Goal: Task Accomplishment & Management: Use online tool/utility

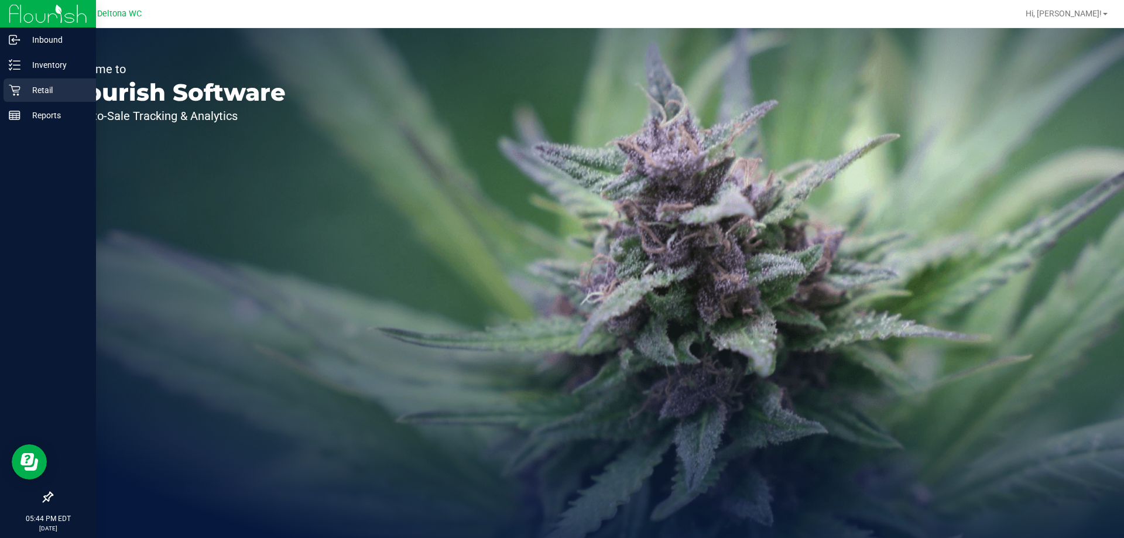
click at [4, 84] on div "Retail" at bounding box center [50, 89] width 92 height 23
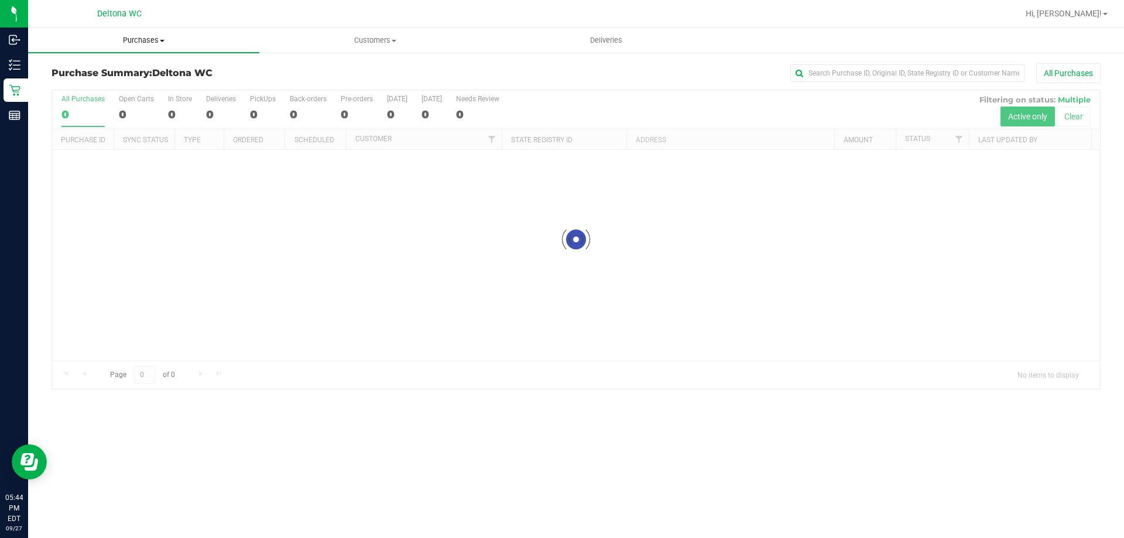
click at [146, 39] on span "Purchases" at bounding box center [143, 40] width 231 height 11
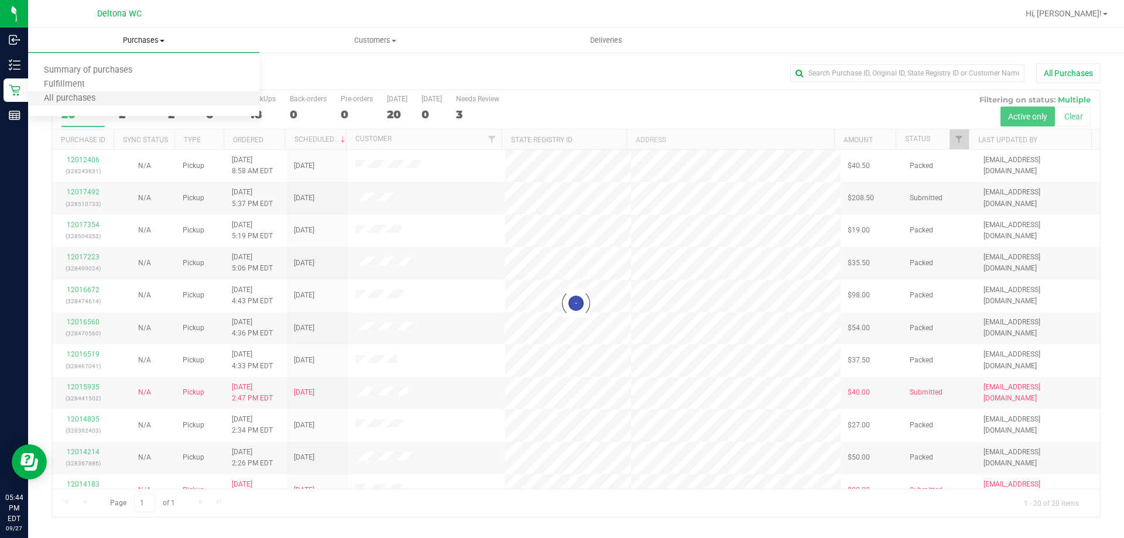
click at [96, 92] on li "All purchases" at bounding box center [143, 99] width 231 height 14
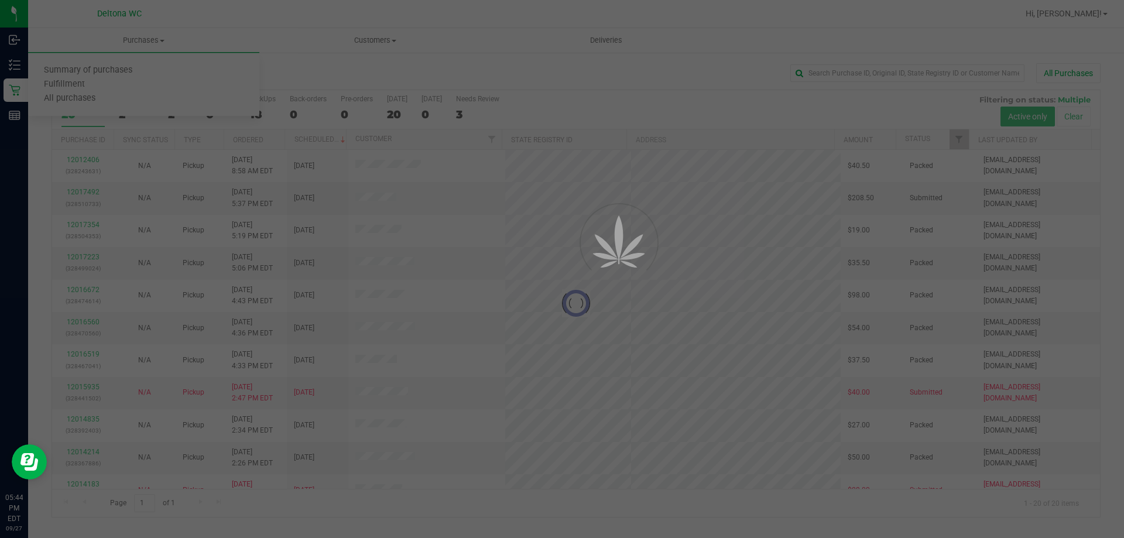
drag, startPoint x: 96, startPoint y: 91, endPoint x: 114, endPoint y: 79, distance: 21.4
click at [105, 86] on div at bounding box center [562, 269] width 1124 height 538
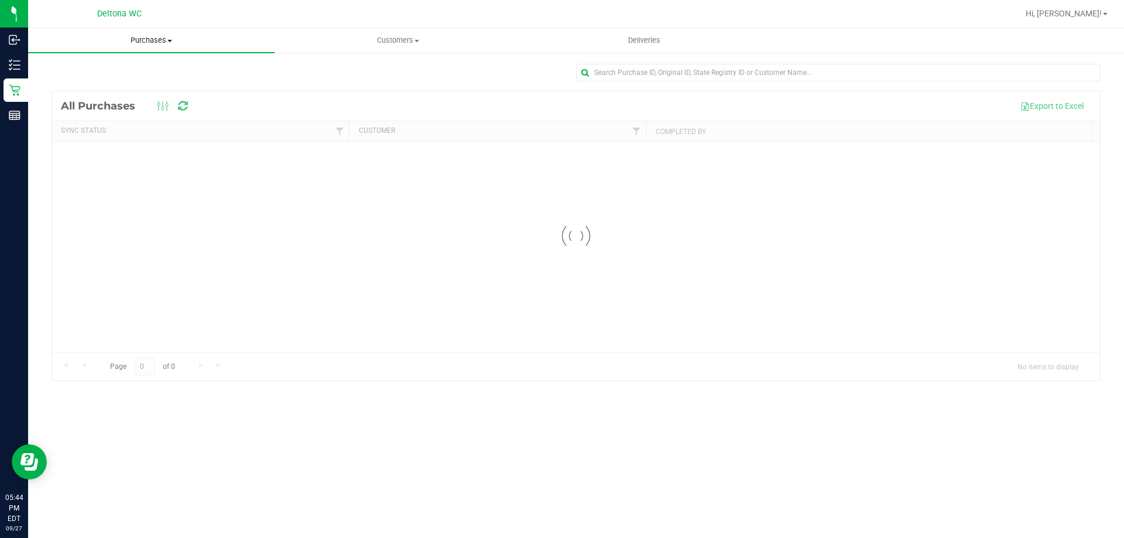
click at [138, 45] on span "Purchases" at bounding box center [151, 40] width 246 height 11
click at [111, 85] on li "Fulfillment" at bounding box center [151, 85] width 246 height 14
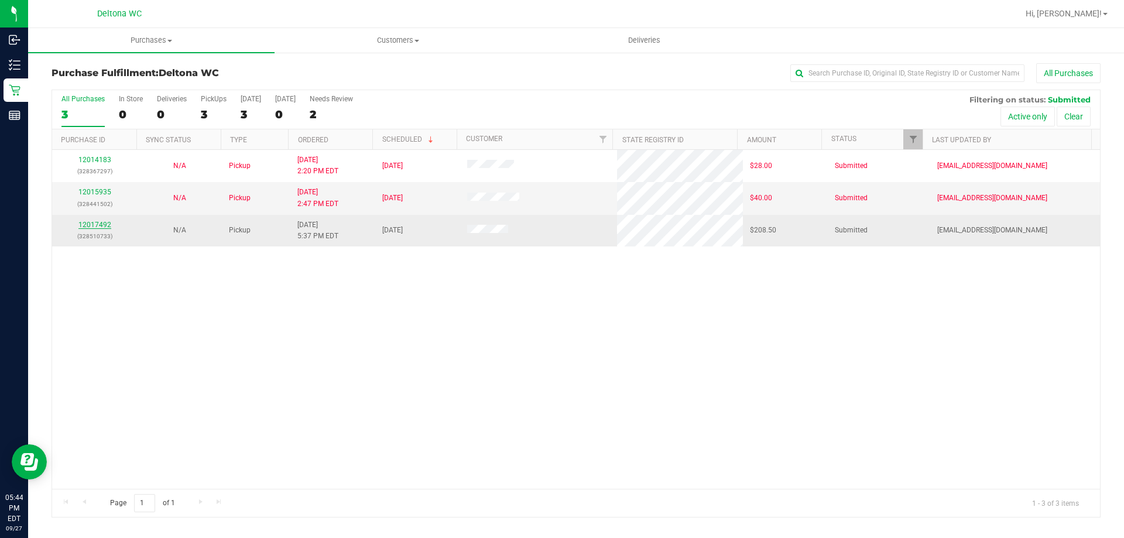
click at [83, 224] on link "12017492" at bounding box center [94, 225] width 33 height 8
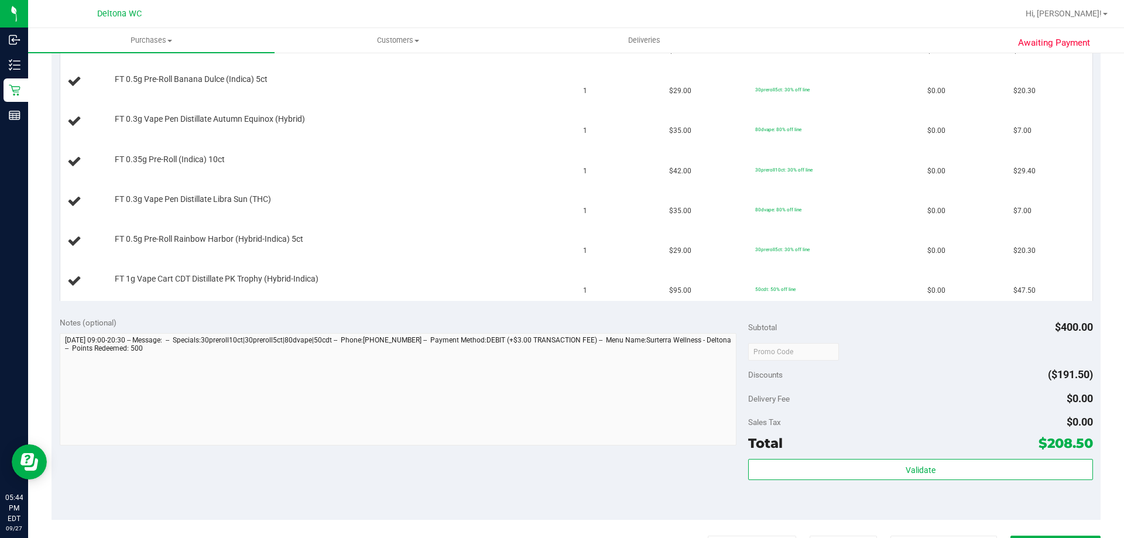
scroll to position [527, 0]
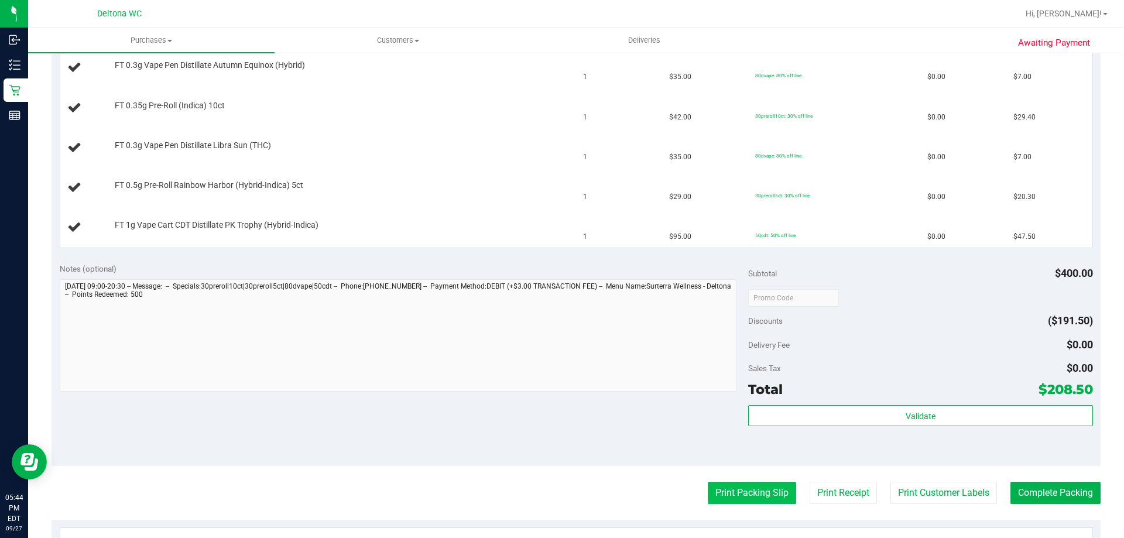
click at [760, 483] on button "Print Packing Slip" at bounding box center [751, 493] width 88 height 22
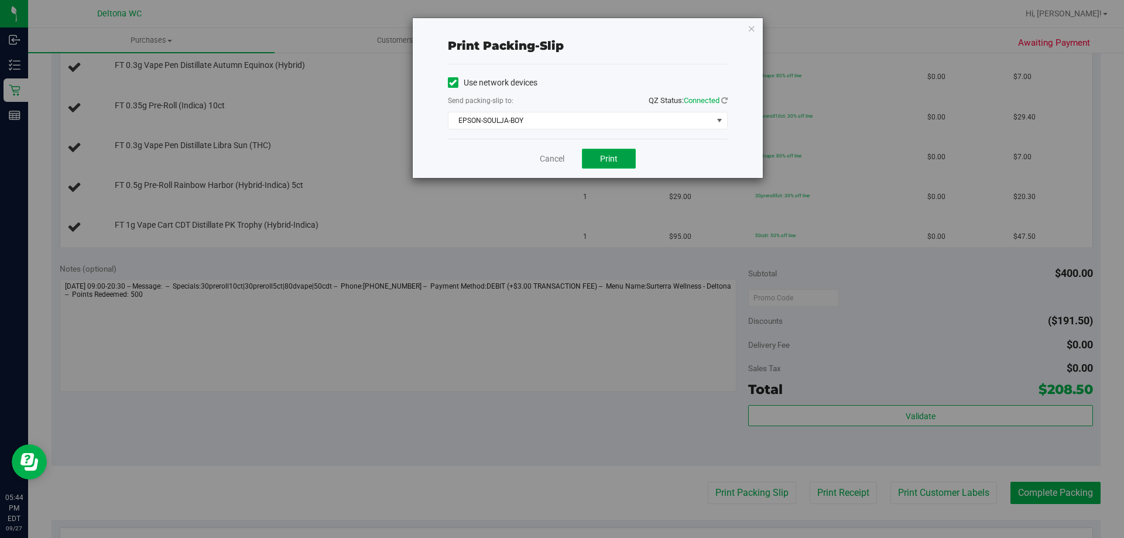
click at [623, 154] on button "Print" at bounding box center [609, 159] width 54 height 20
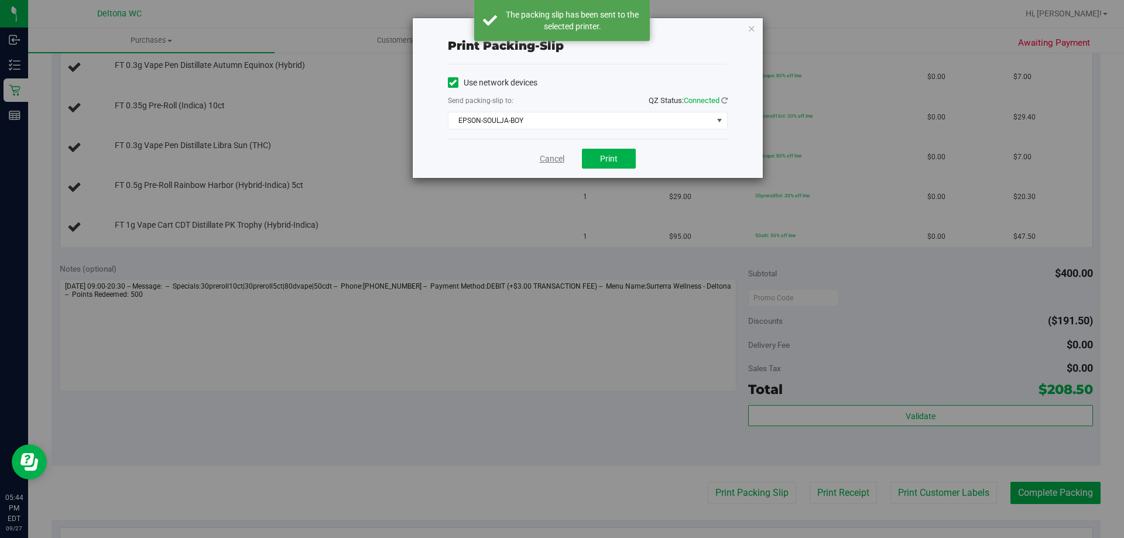
click at [556, 157] on link "Cancel" at bounding box center [552, 159] width 25 height 12
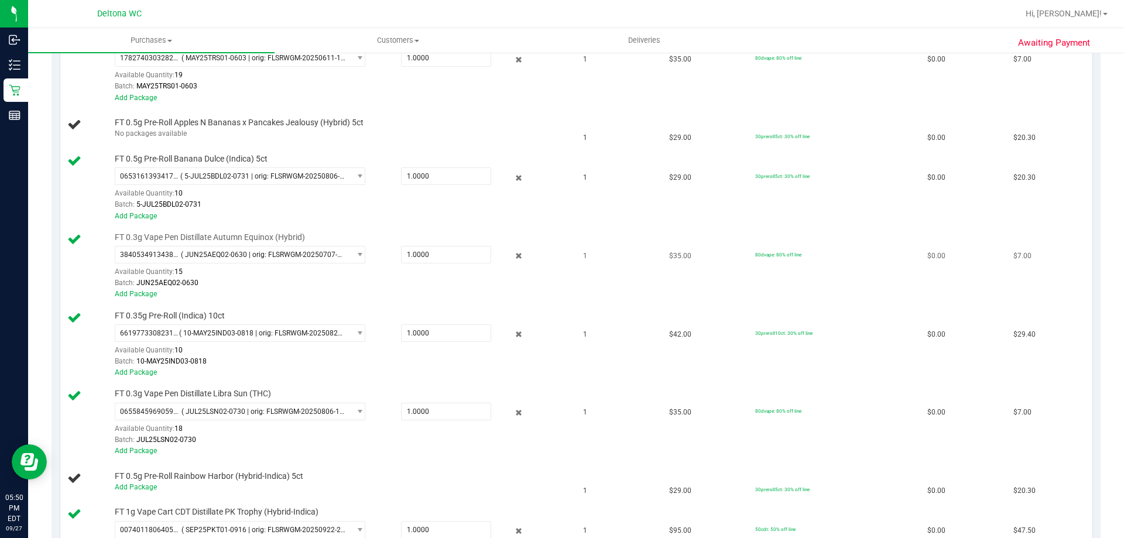
scroll to position [644, 0]
